Goal: Task Accomplishment & Management: Manage account settings

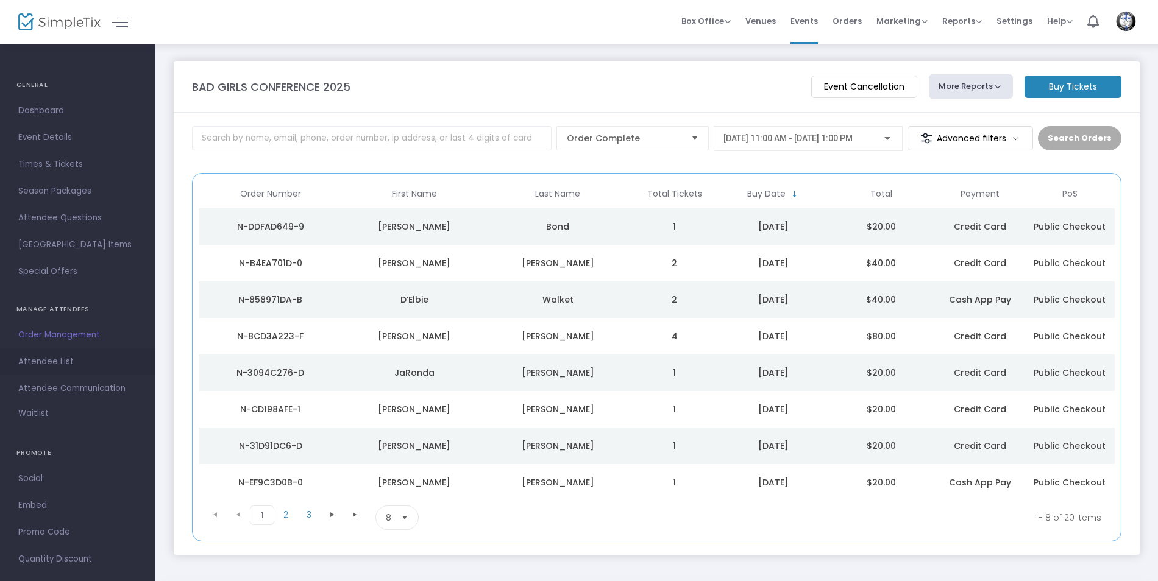
click at [29, 359] on span "Attendee List" at bounding box center [77, 362] width 119 height 16
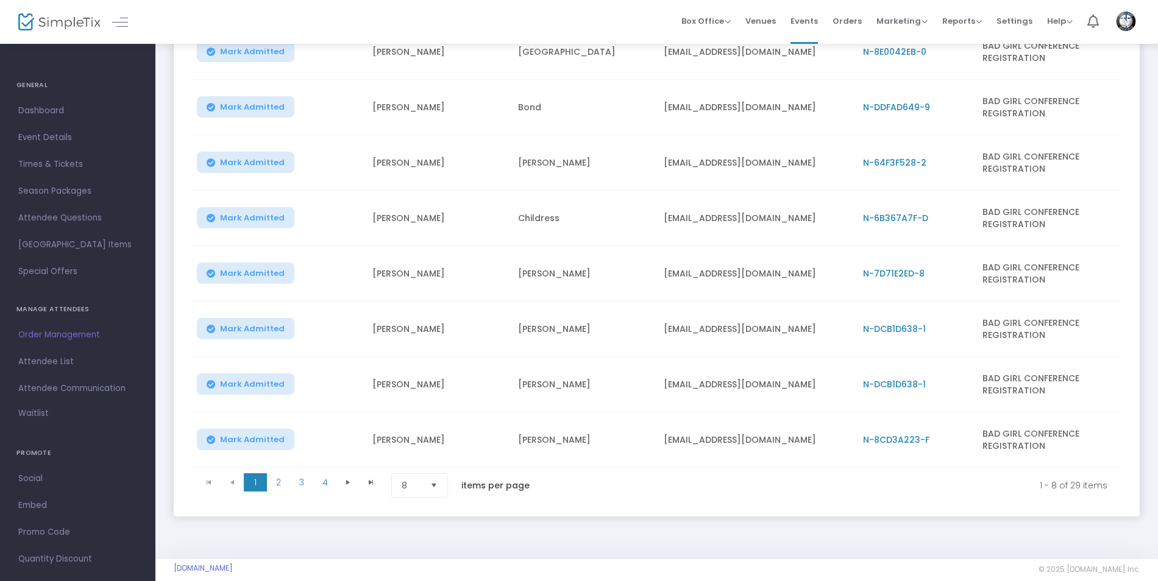
scroll to position [235, 0]
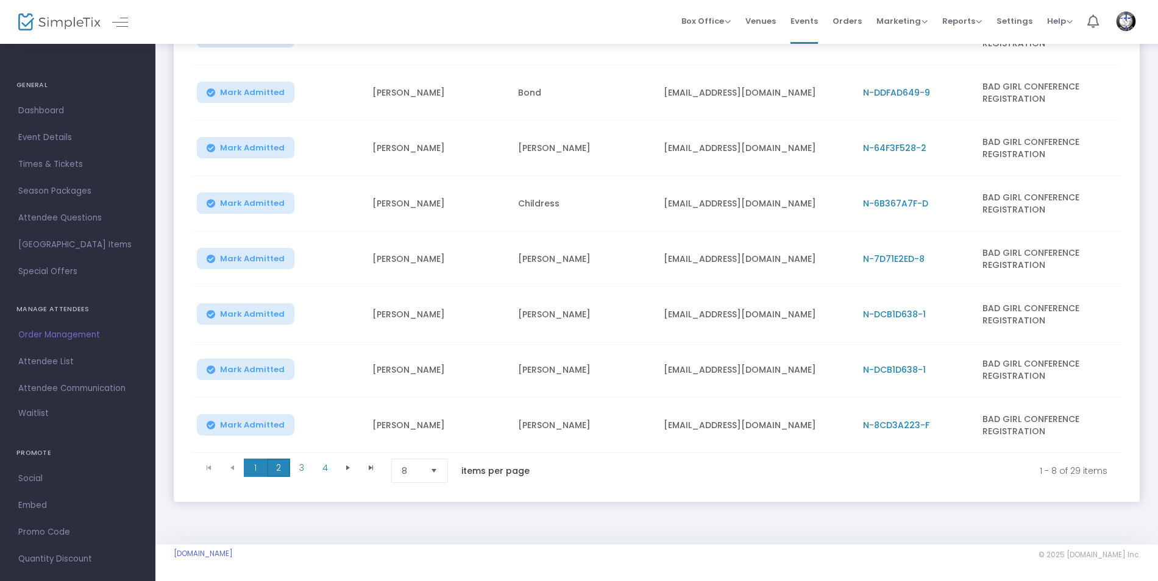
click at [274, 463] on span "2" at bounding box center [278, 468] width 23 height 18
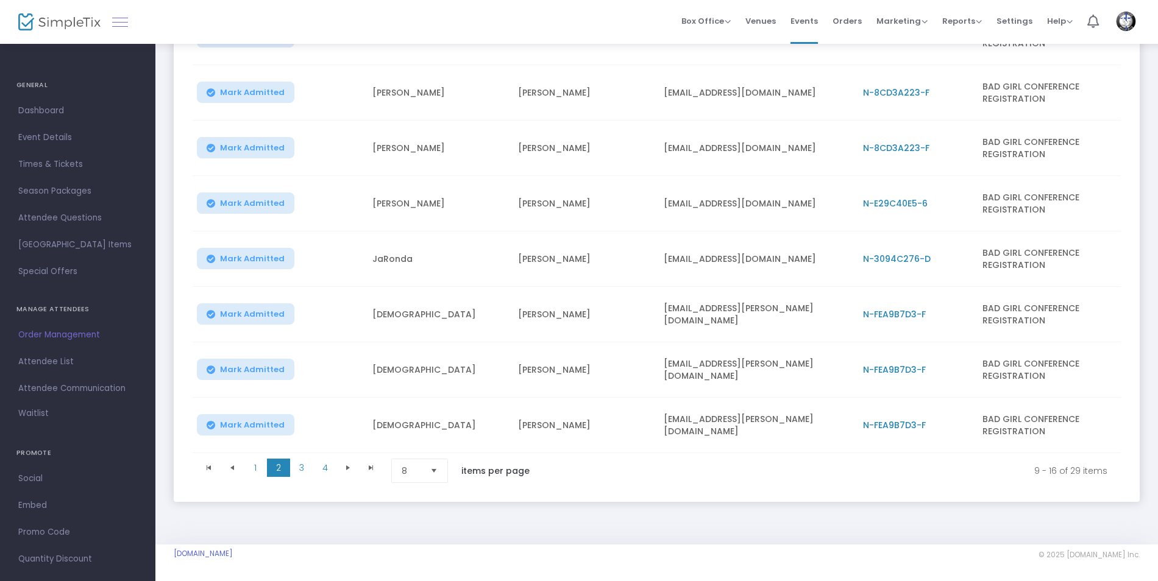
click at [122, 24] on link at bounding box center [120, 22] width 16 height 16
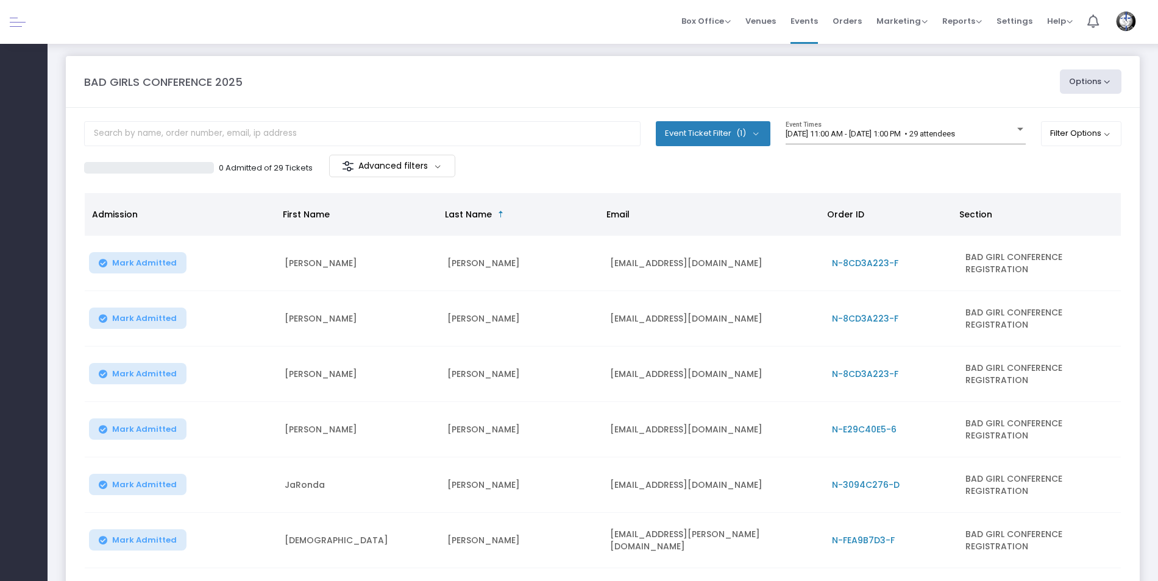
scroll to position [0, 0]
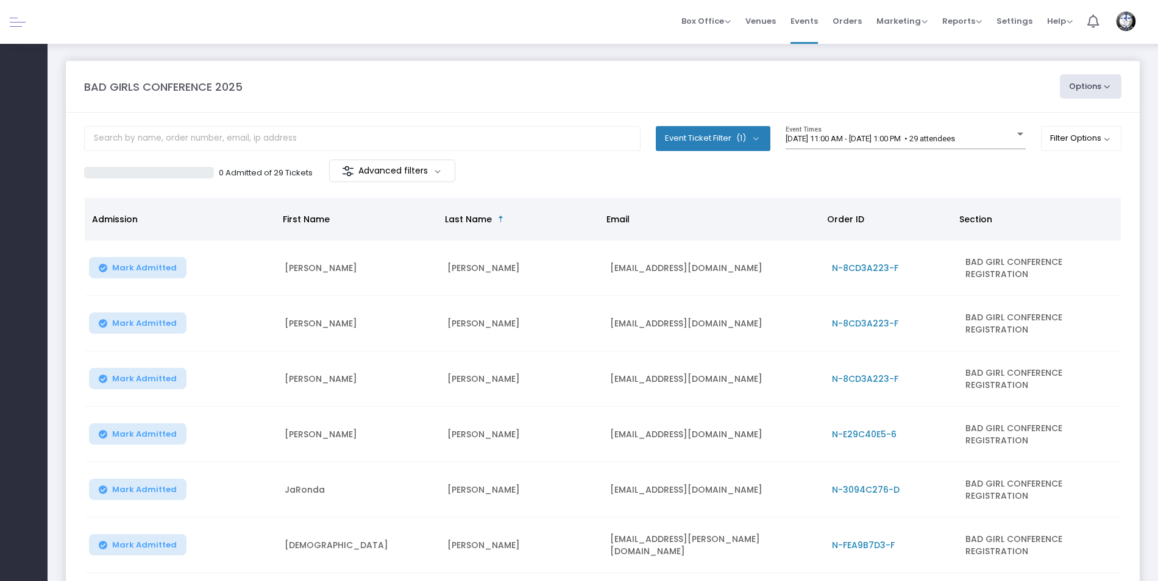
drag, startPoint x: 567, startPoint y: 136, endPoint x: 837, endPoint y: 176, distance: 272.2
click at [837, 176] on div "0 Admitted of 29 Tickets Advanced filters" at bounding box center [602, 173] width 1037 height 26
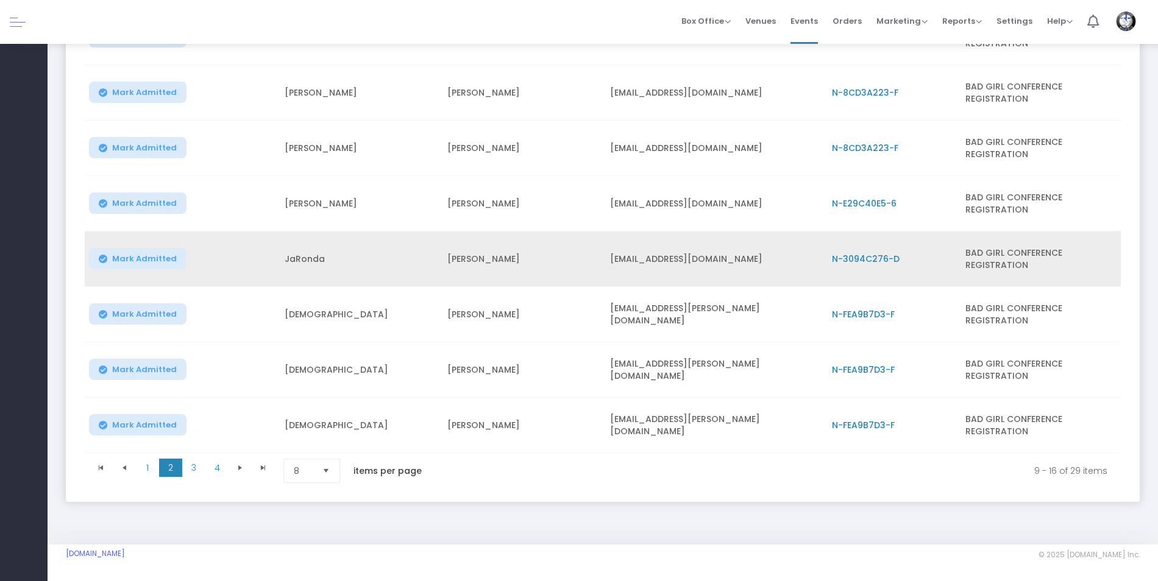
scroll to position [235, 0]
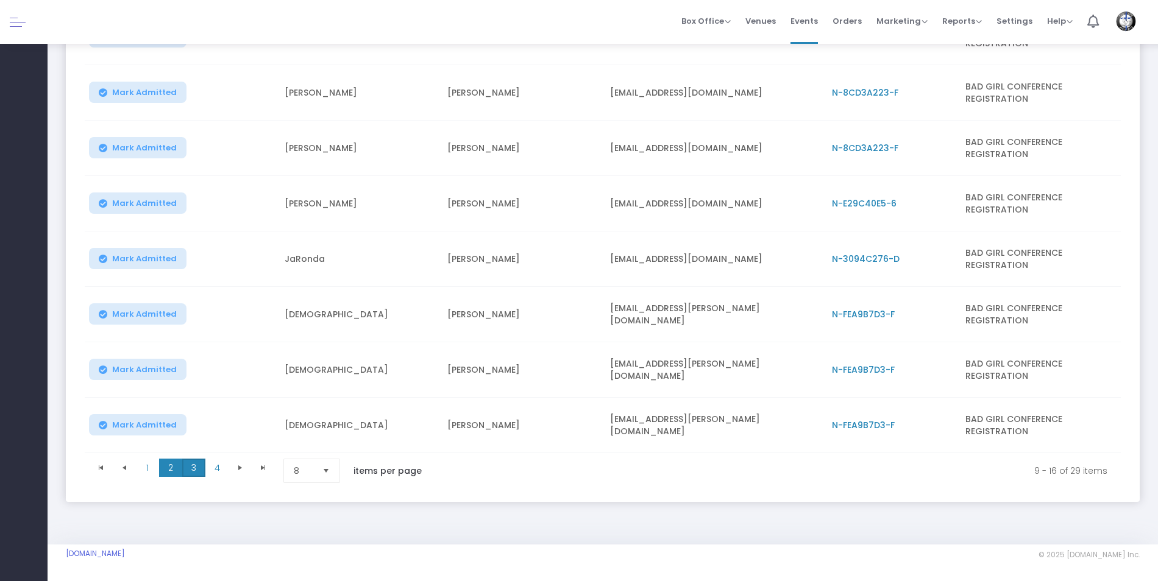
click at [194, 463] on span "3" at bounding box center [193, 468] width 23 height 18
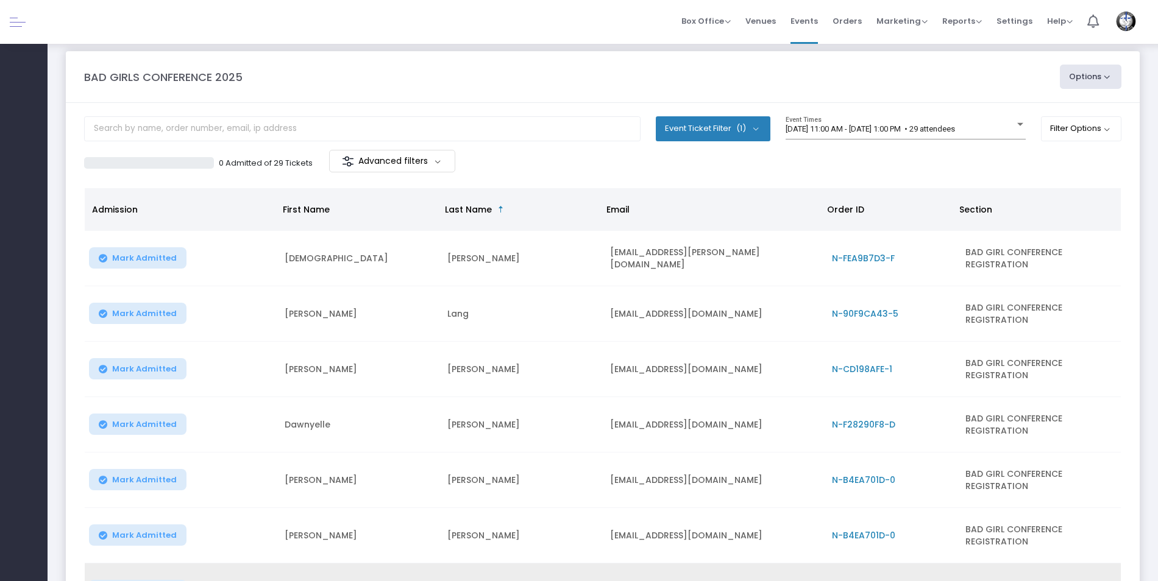
scroll to position [0, 0]
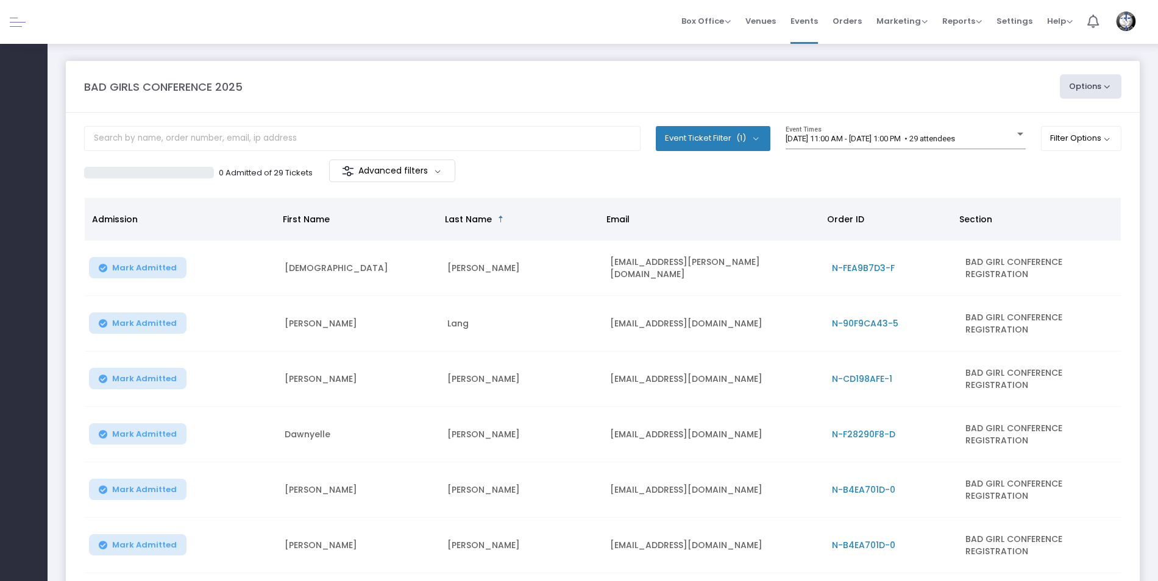
drag, startPoint x: 558, startPoint y: 283, endPoint x: 574, endPoint y: 163, distance: 121.7
click at [574, 163] on div "0 Admitted of 29 Tickets Advanced filters" at bounding box center [343, 173] width 519 height 26
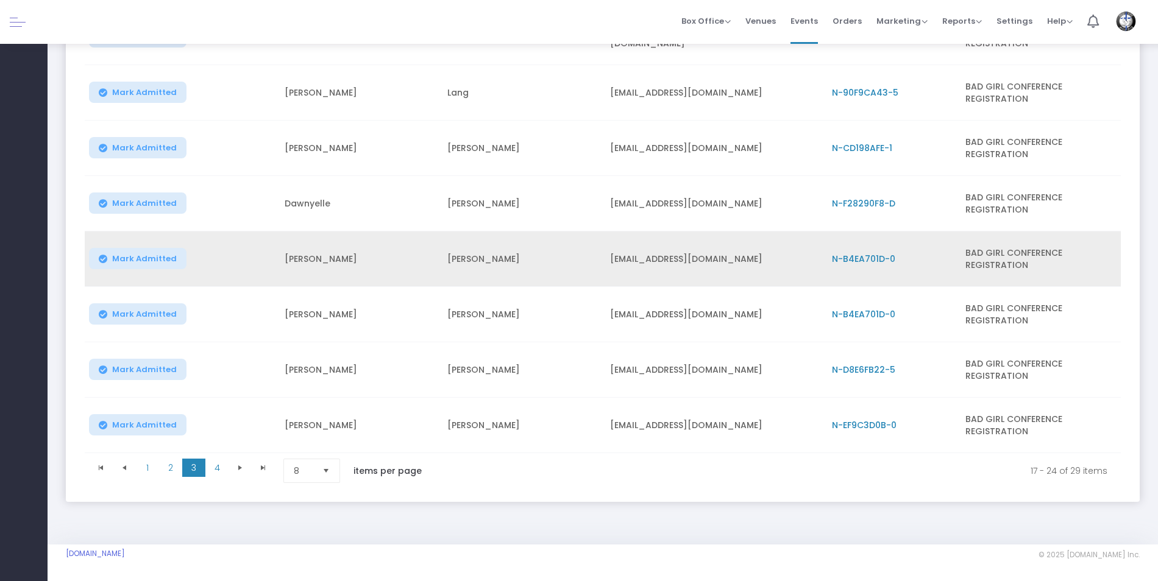
scroll to position [235, 0]
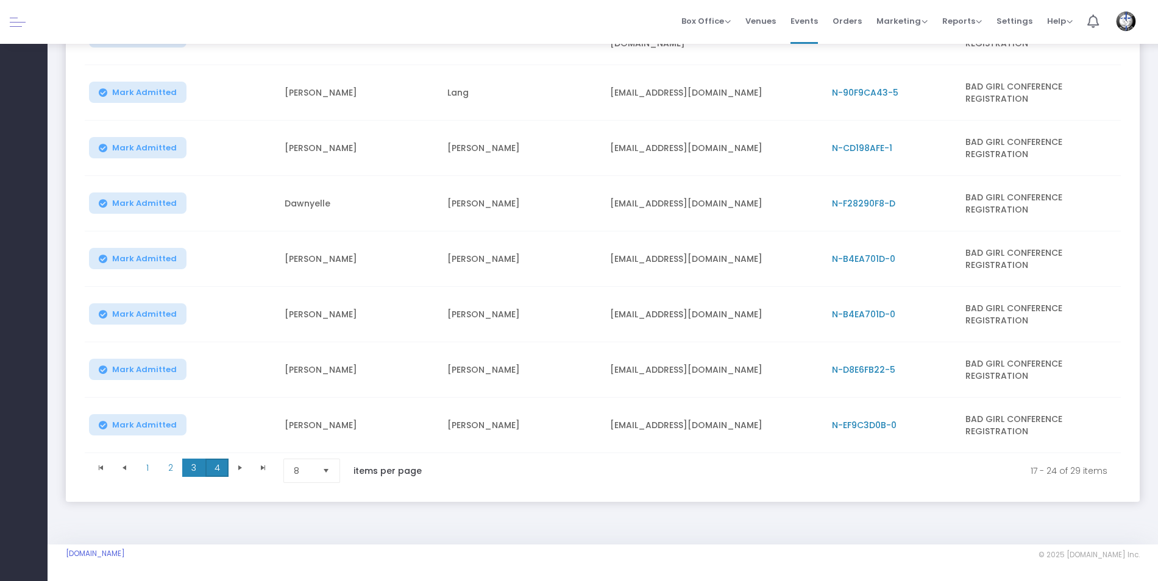
click at [218, 463] on span "4" at bounding box center [216, 468] width 23 height 18
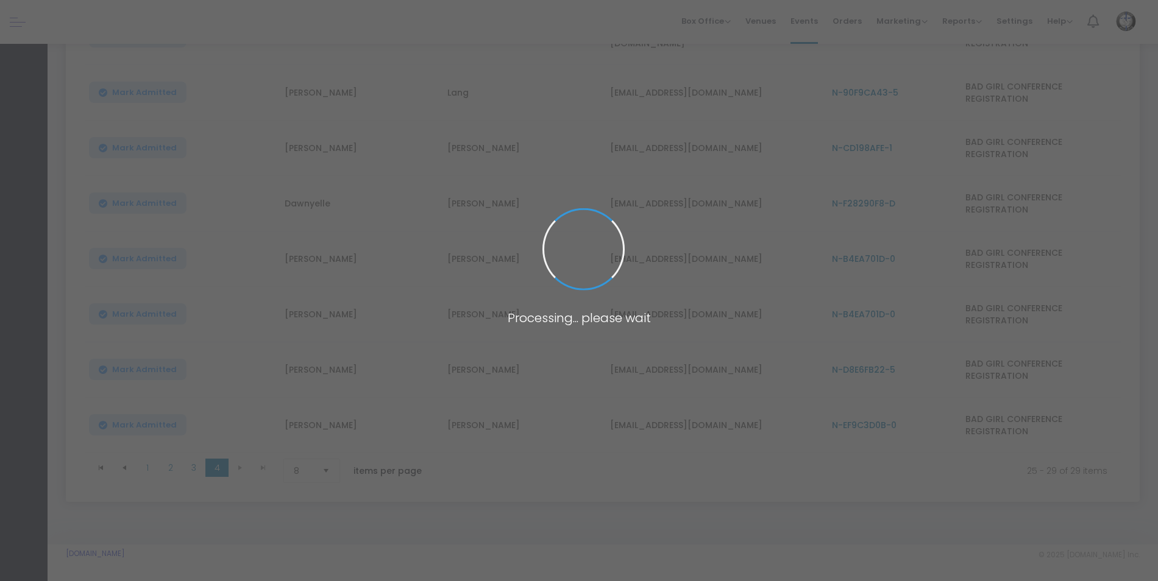
scroll to position [69, 0]
